Goal: Task Accomplishment & Management: Use online tool/utility

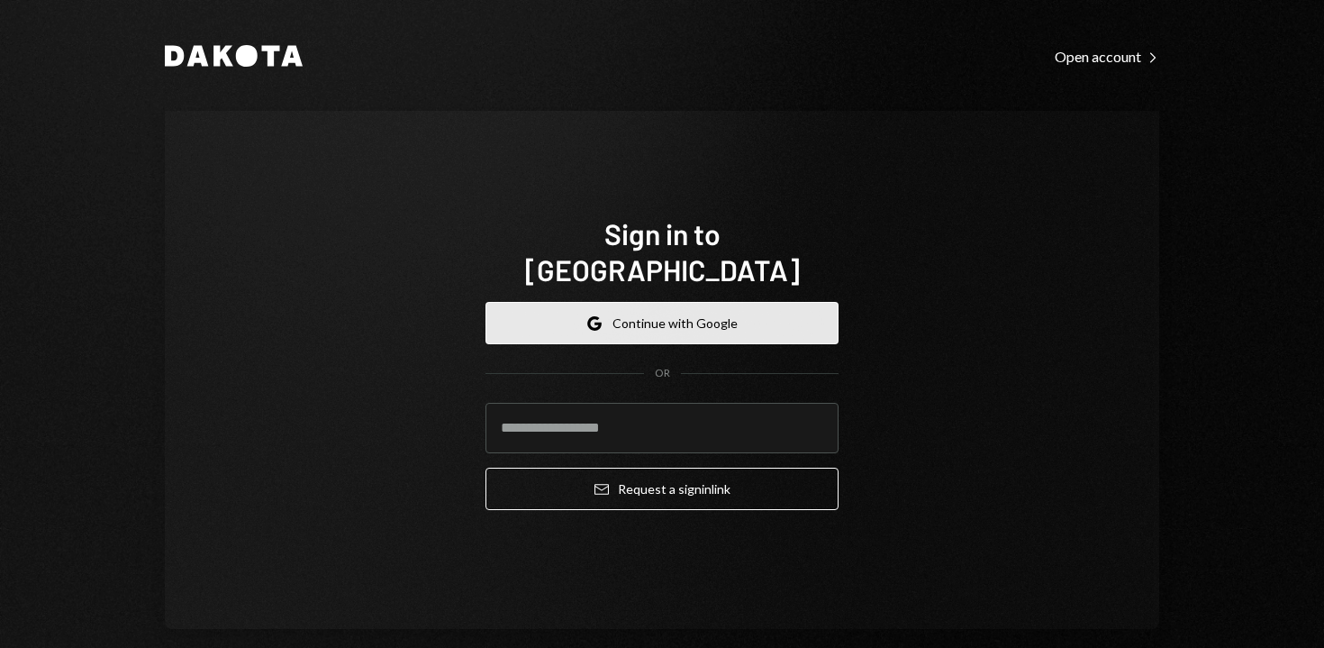
click at [611, 307] on button "Google Continue with Google" at bounding box center [661, 323] width 353 height 42
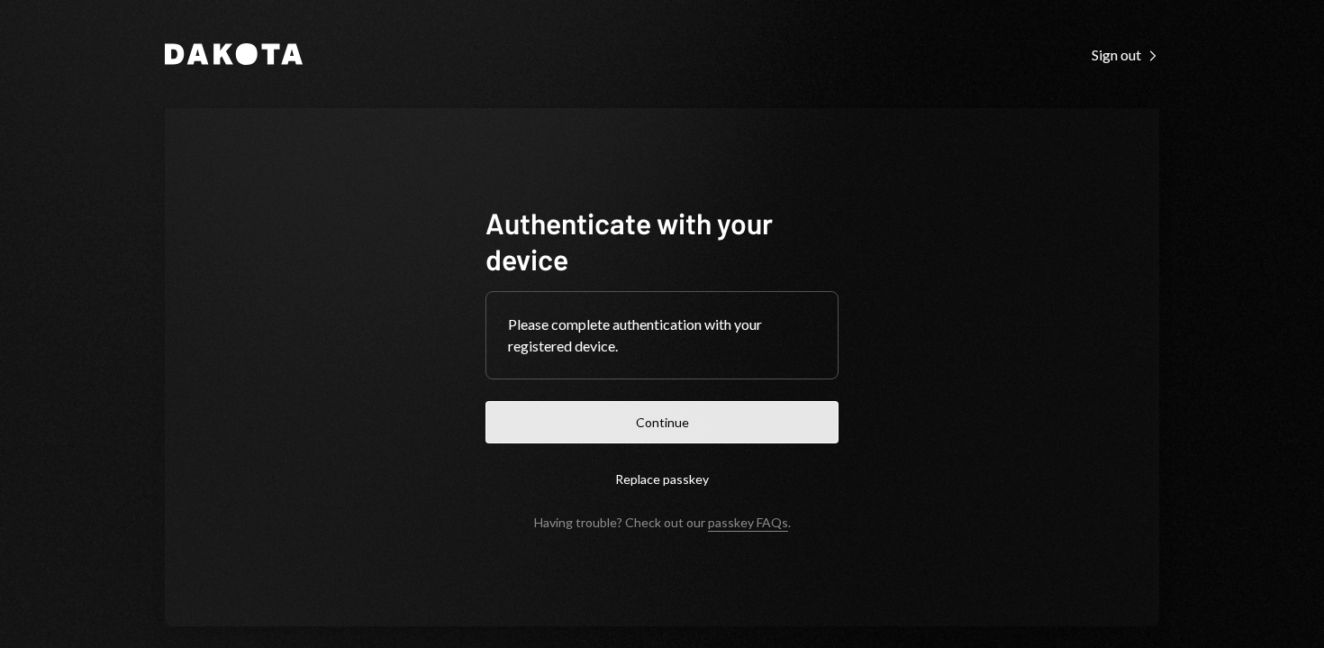
click at [650, 425] on button "Continue" at bounding box center [661, 422] width 353 height 42
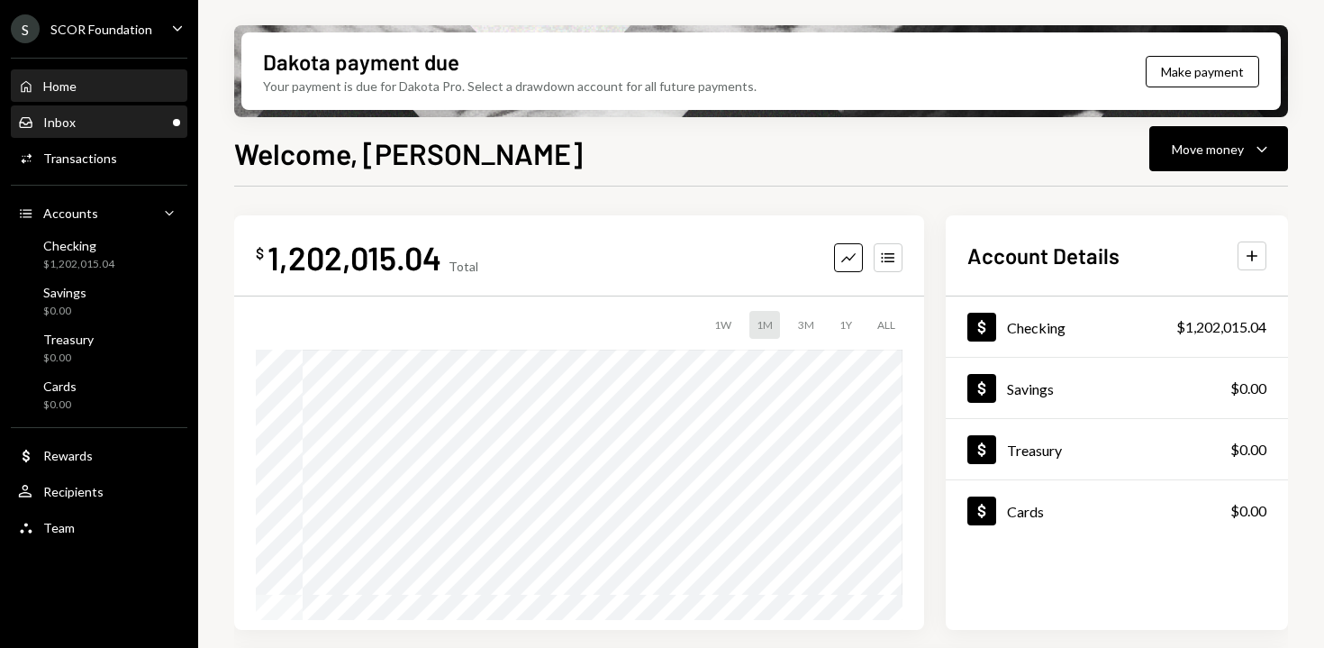
click at [102, 135] on div "Inbox Inbox" at bounding box center [99, 122] width 162 height 31
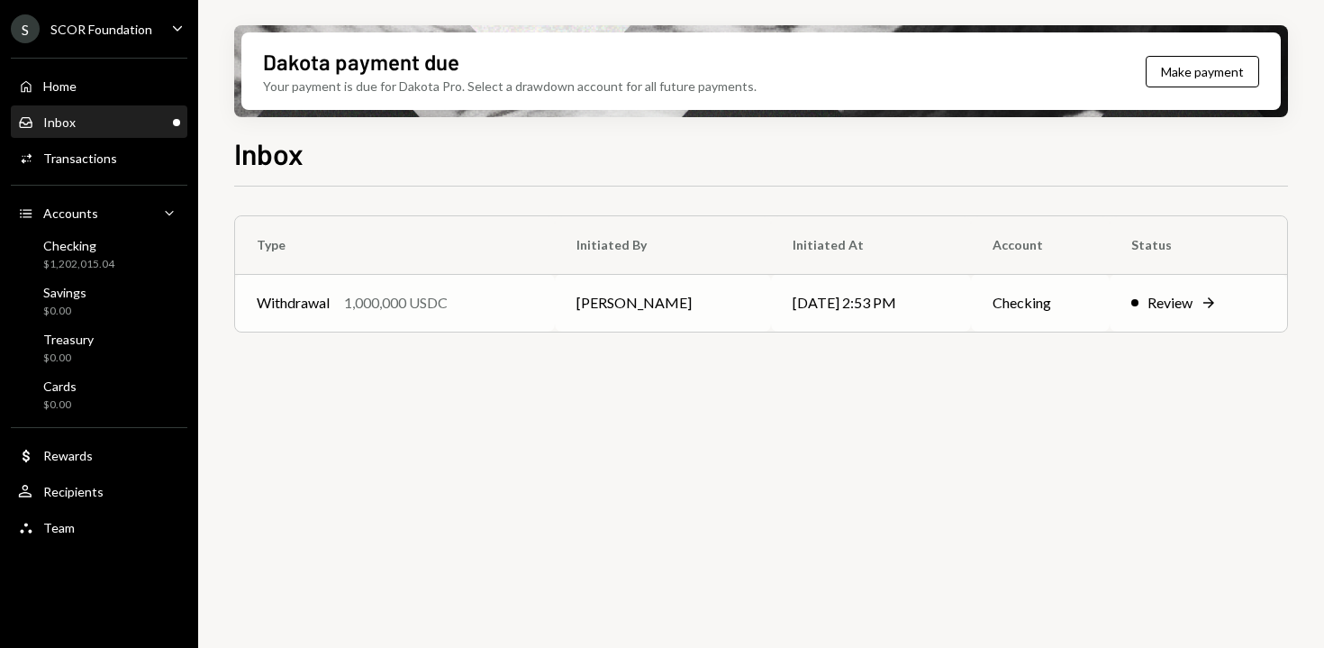
click at [448, 306] on div "1,000,000 USDC" at bounding box center [396, 303] width 104 height 22
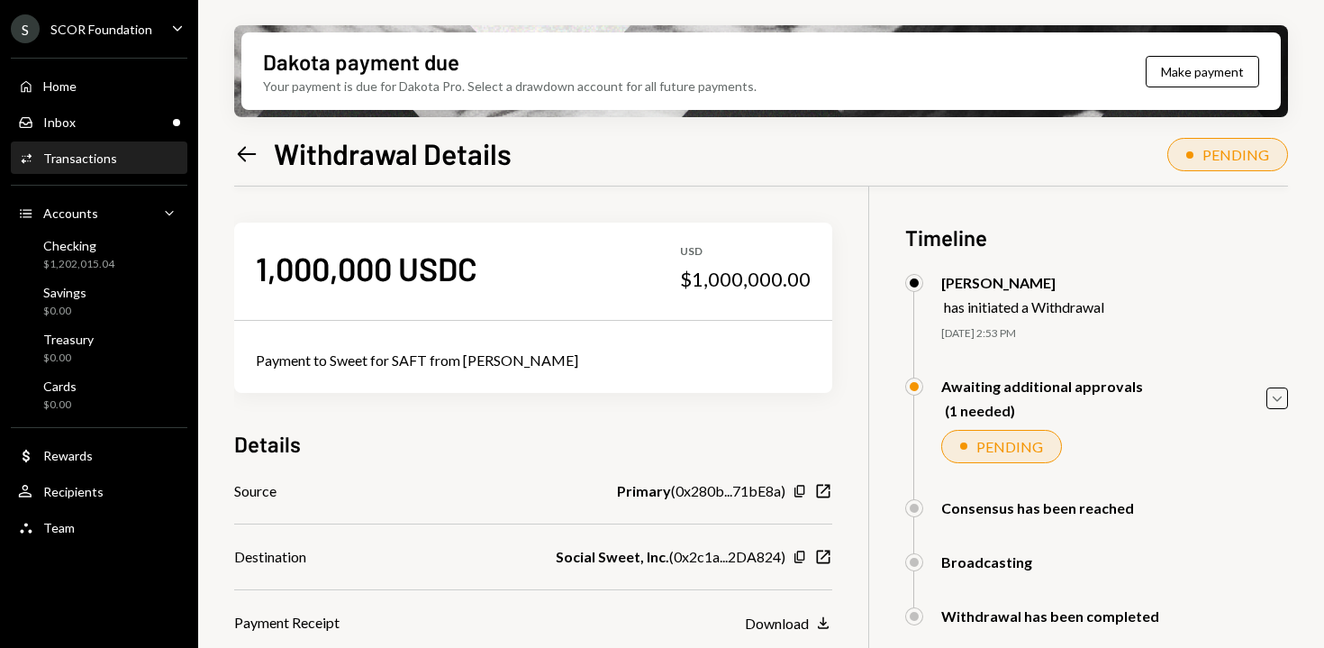
scroll to position [144, 0]
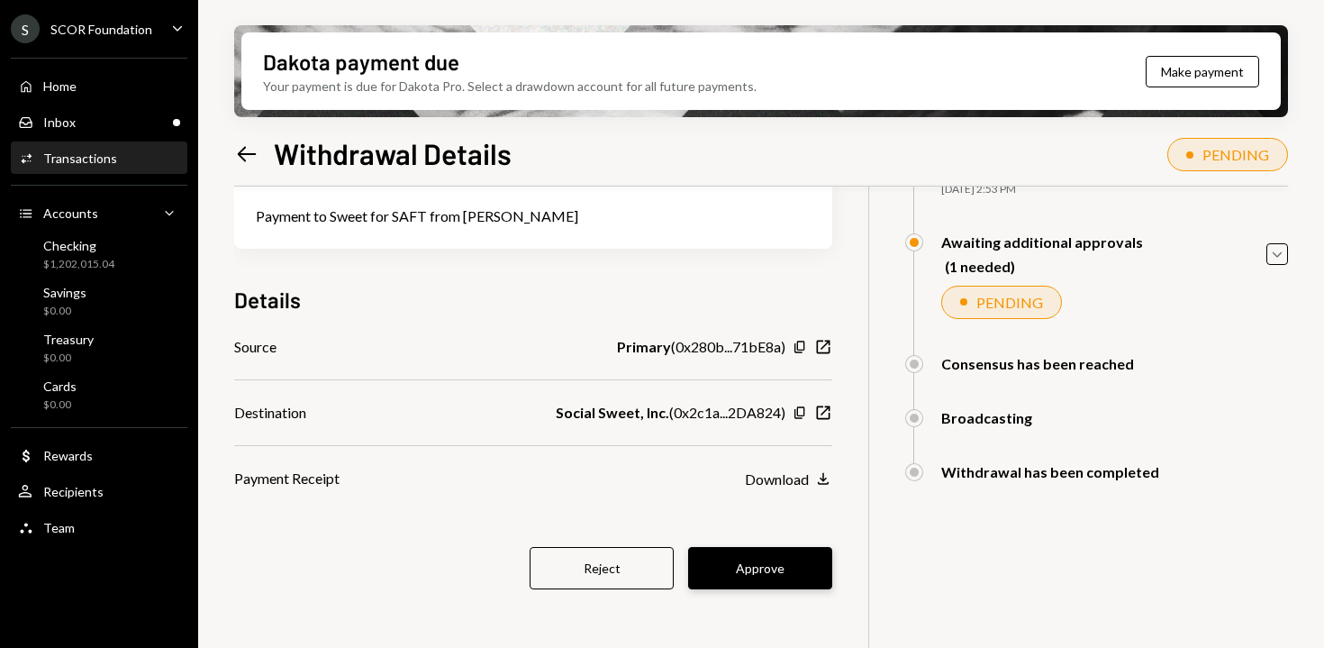
click at [784, 566] on button "Approve" at bounding box center [760, 568] width 144 height 42
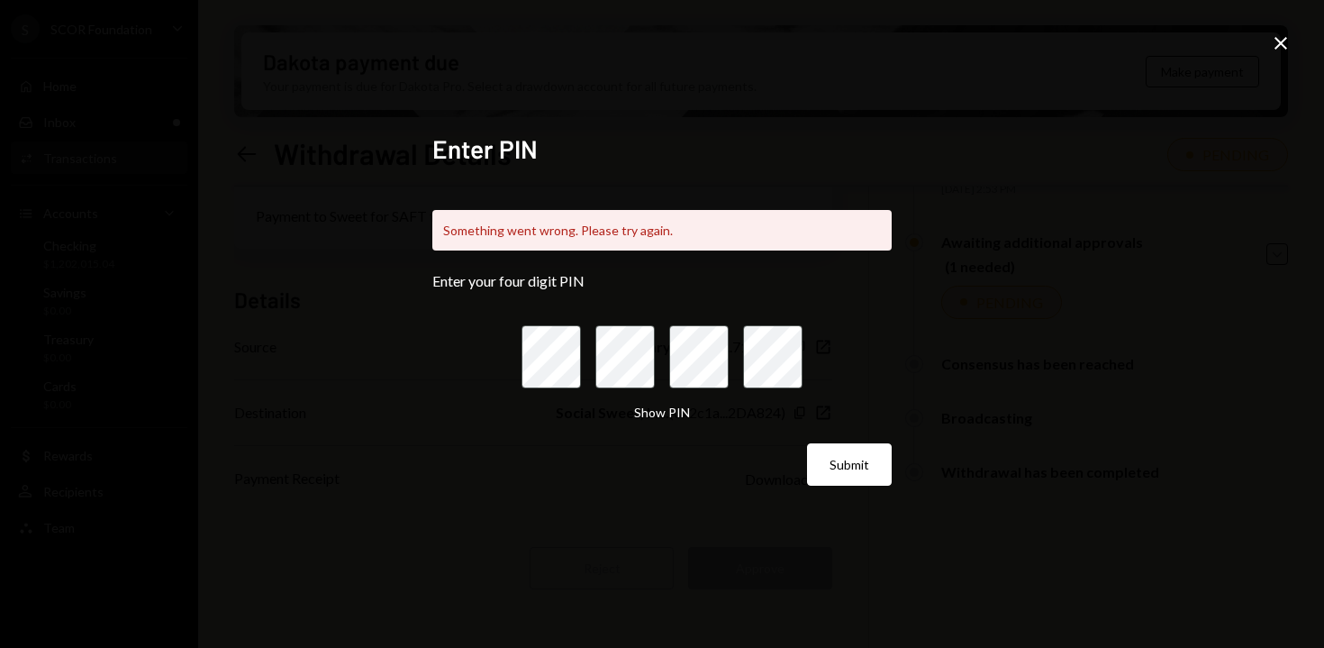
click at [1300, 44] on div "Enter PIN Something went wrong. Please try again. Enter your four digit PIN Sho…" at bounding box center [662, 324] width 1324 height 648
click at [1286, 44] on icon "Close" at bounding box center [1281, 43] width 22 height 22
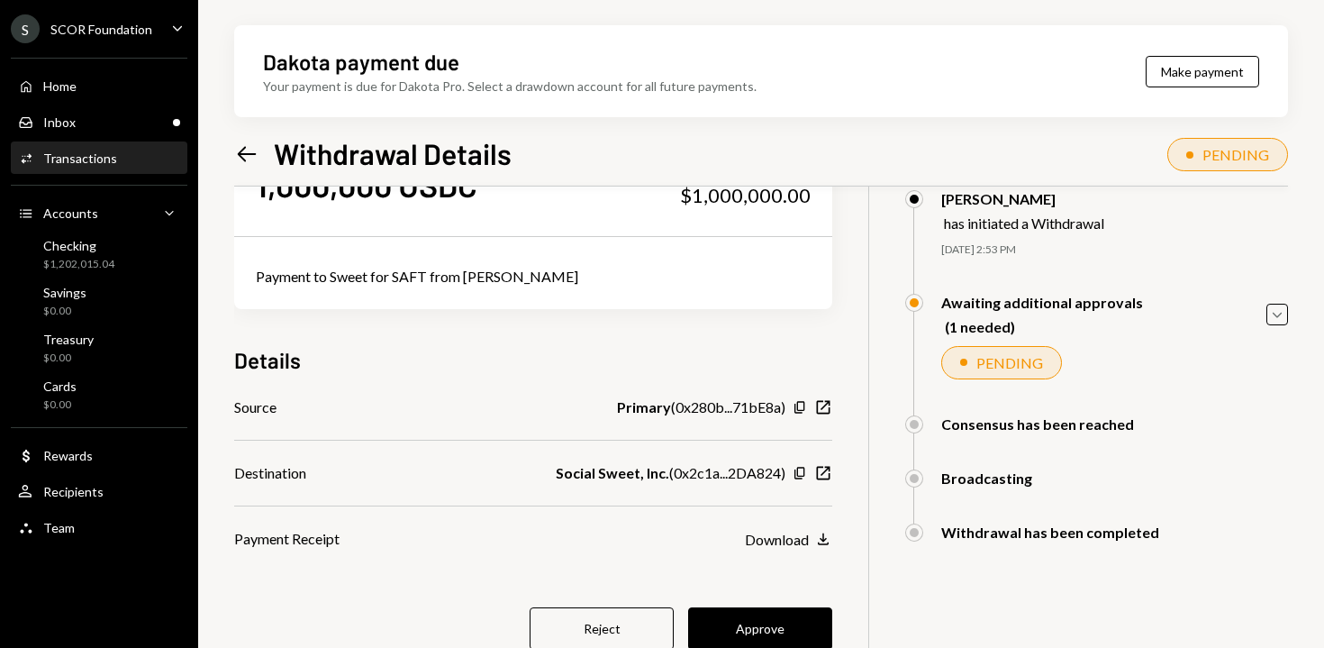
scroll to position [144, 0]
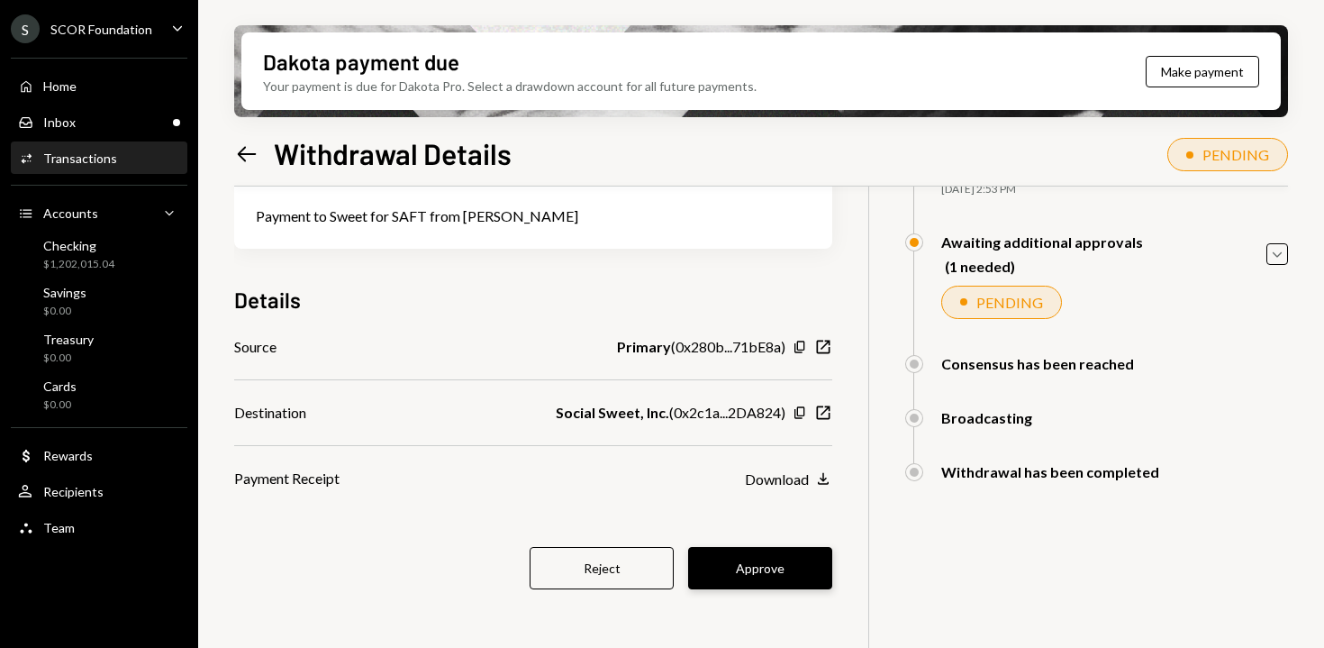
click at [773, 555] on button "Approve" at bounding box center [760, 568] width 144 height 42
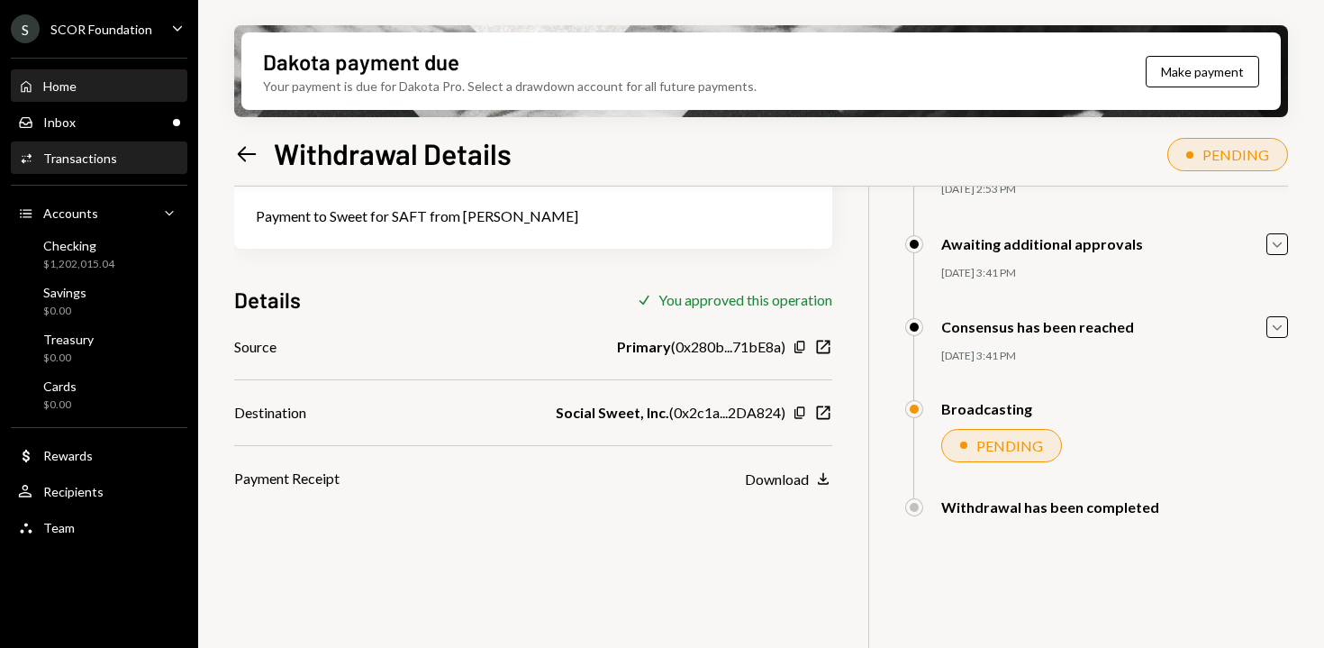
click at [100, 90] on div "Home Home" at bounding box center [99, 86] width 162 height 16
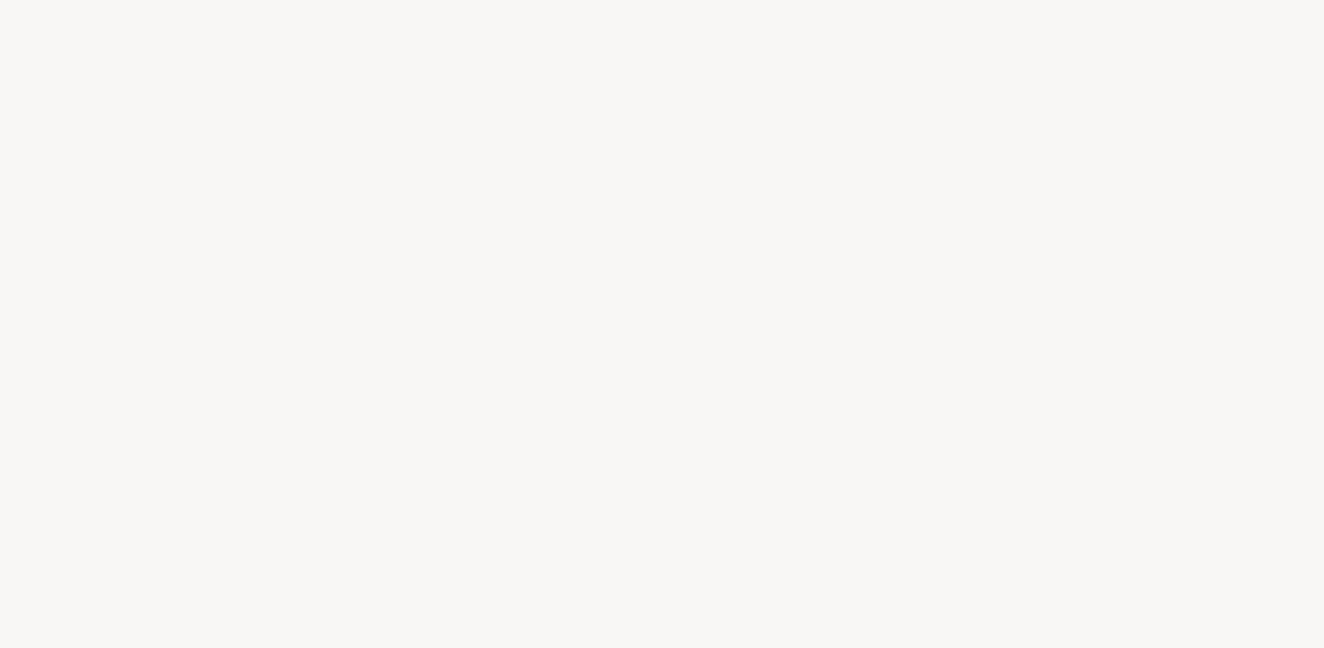
click at [100, 90] on div at bounding box center [662, 324] width 1324 height 648
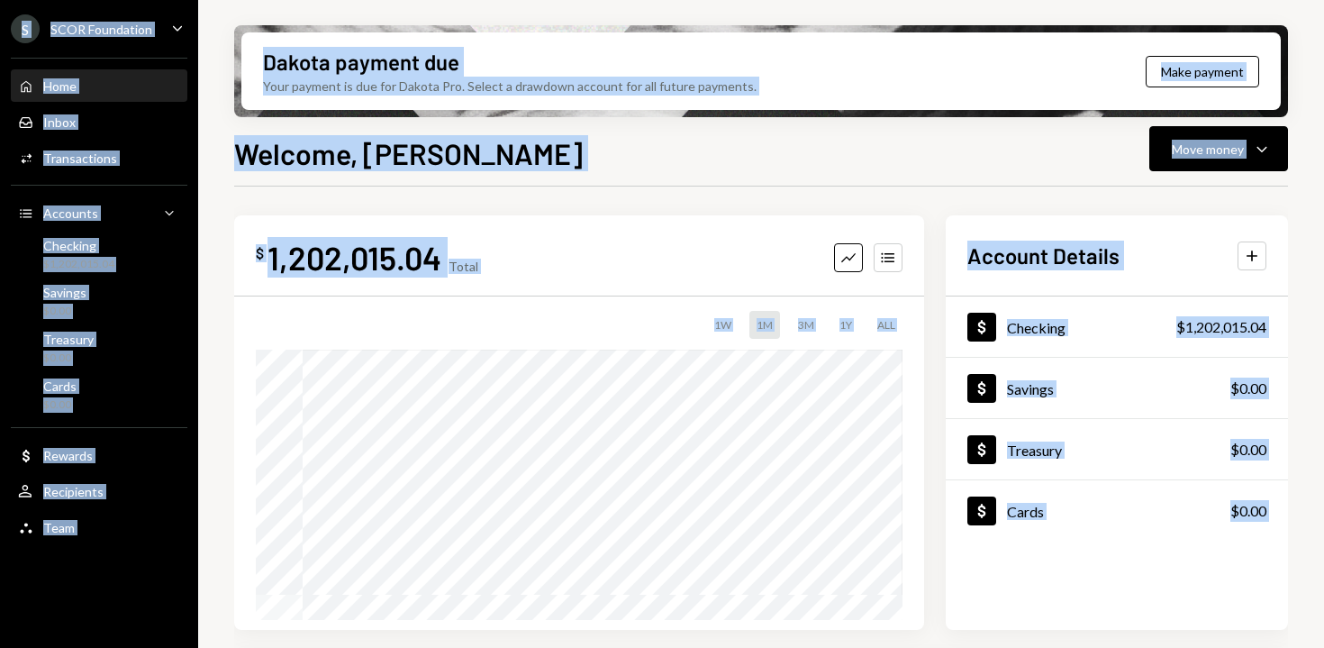
click at [117, 81] on div "Home Home" at bounding box center [99, 86] width 162 height 16
click at [584, 169] on div "Welcome, James Move money Caret Down" at bounding box center [761, 151] width 1054 height 40
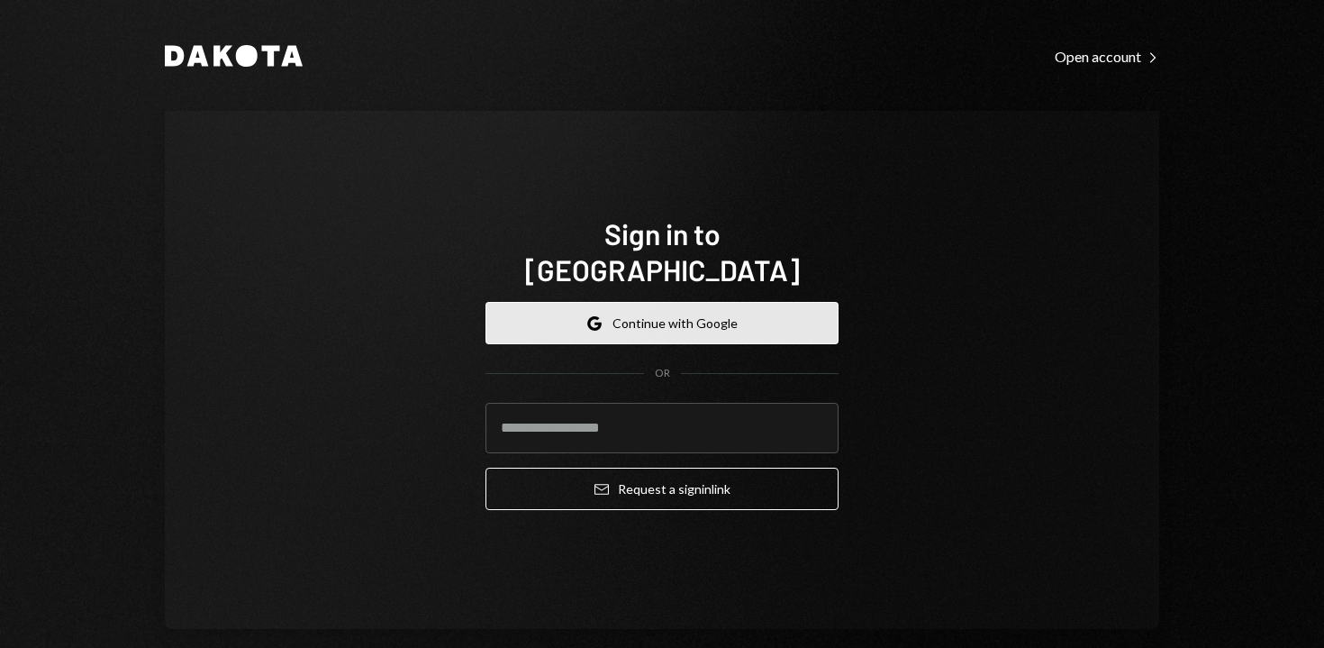
click at [654, 315] on button "Google Continue with Google" at bounding box center [661, 323] width 353 height 42
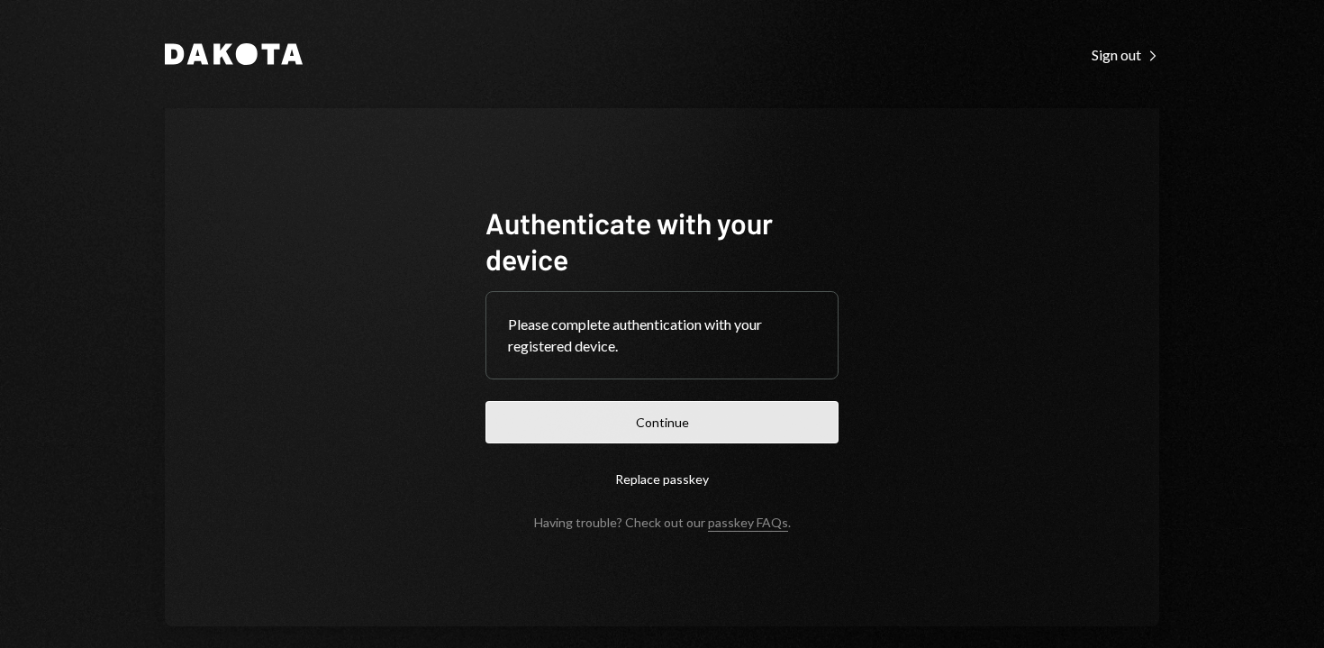
click at [703, 420] on button "Continue" at bounding box center [661, 422] width 353 height 42
